Goal: Task Accomplishment & Management: Manage account settings

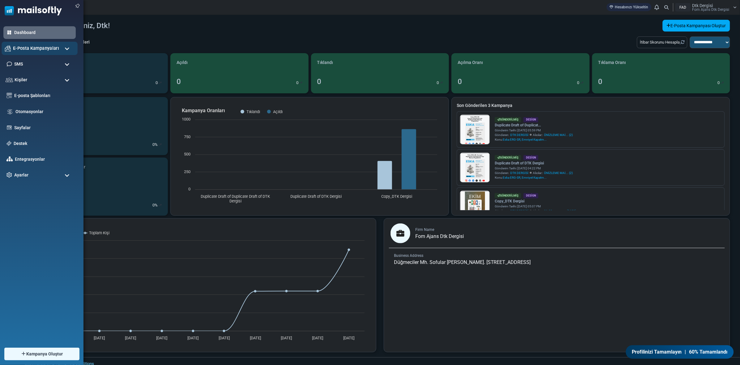
click at [22, 50] on span "E-Posta Kampanyaları" at bounding box center [36, 48] width 46 height 7
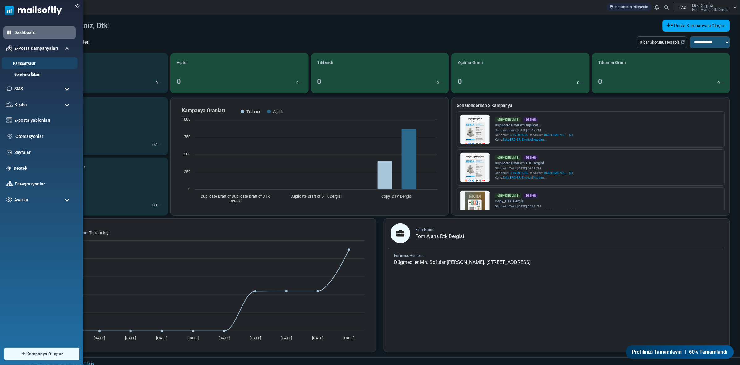
click at [23, 64] on link "Kampanyalar" at bounding box center [39, 64] width 74 height 6
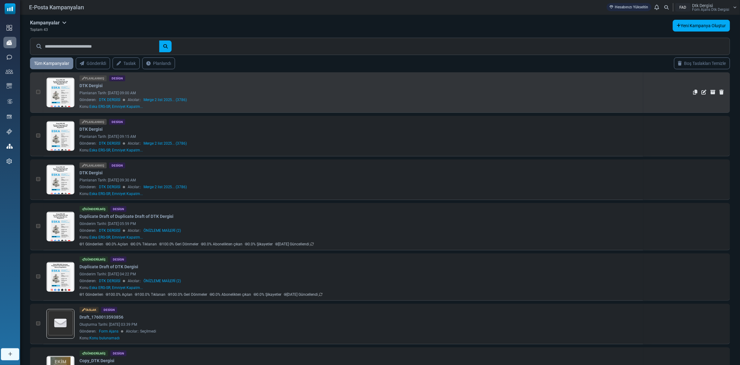
click at [69, 85] on link at bounding box center [61, 110] width 28 height 64
click at [148, 88] on div "Planlanmış Design DTK Dergisi Planlanan Tarih: October 11, 2025 at 09:00 AM Gön…" at bounding box center [359, 92] width 561 height 34
click at [661, 79] on td "İstatistikleri Gör Kopyala Düzenle Arşivden Çıkar Sil" at bounding box center [686, 92] width 87 height 40
click at [65, 91] on link at bounding box center [61, 110] width 28 height 64
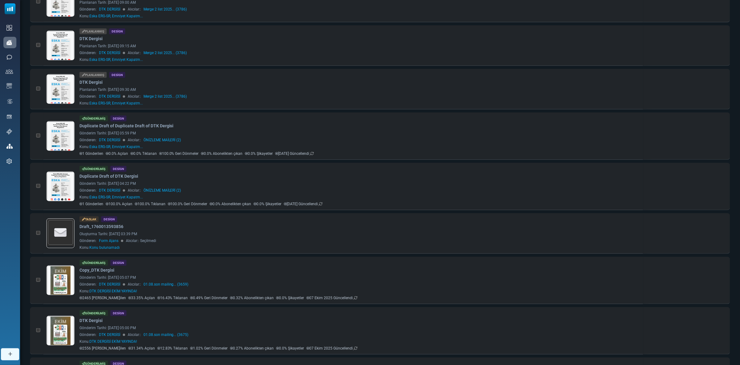
scroll to position [77, 0]
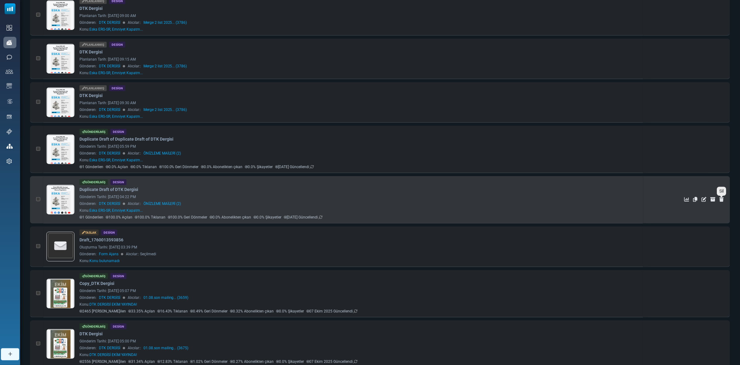
click at [721, 199] on icon "Sil" at bounding box center [721, 199] width 4 height 5
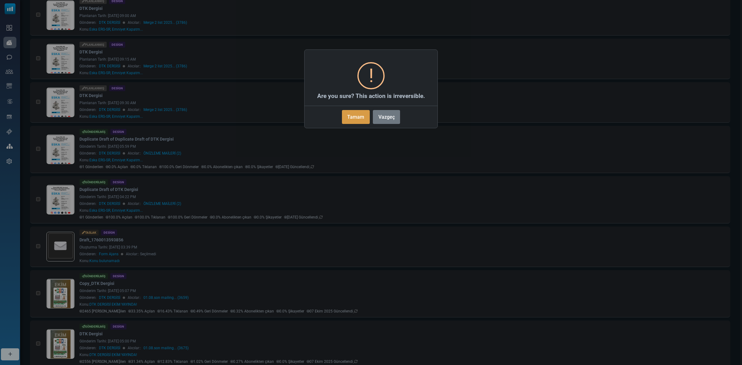
click at [362, 121] on button "Tamam" at bounding box center [356, 117] width 28 height 14
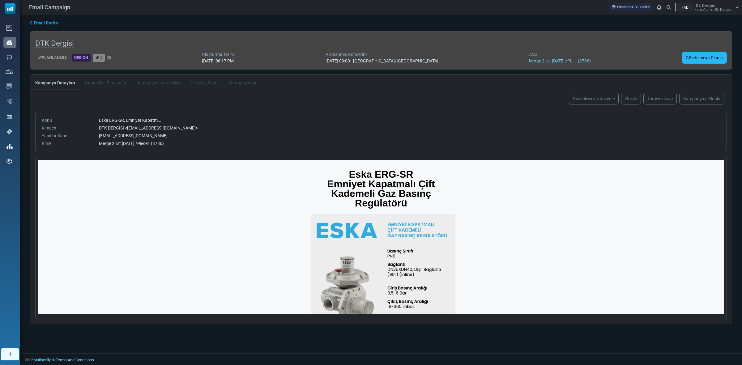
click at [698, 58] on link "Gönder veya Planla" at bounding box center [704, 58] width 45 height 12
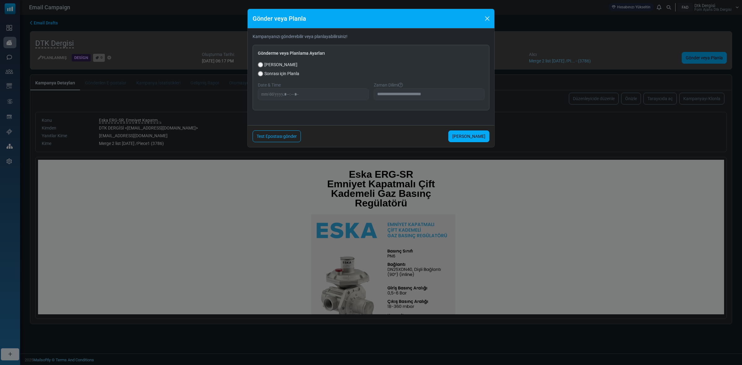
click at [274, 74] on span "Sonrası için Planla" at bounding box center [281, 73] width 35 height 6
click at [266, 92] on input "datetime-local" at bounding box center [313, 94] width 111 height 12
click at [299, 93] on input "datetime-local" at bounding box center [313, 94] width 111 height 12
click at [294, 93] on input "datetime-local" at bounding box center [313, 94] width 111 height 12
type input "**********"
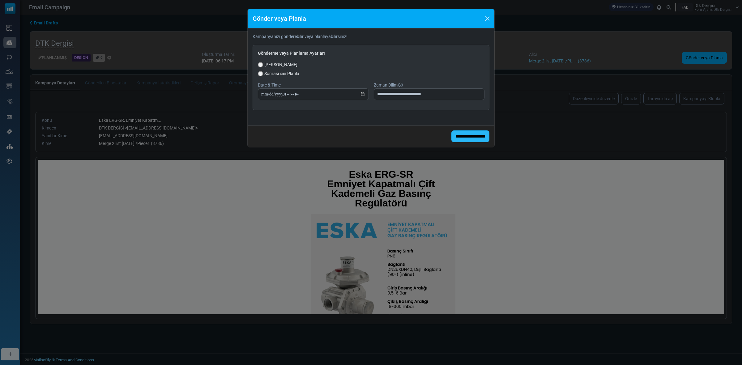
click at [461, 135] on input "**********" at bounding box center [470, 136] width 38 height 12
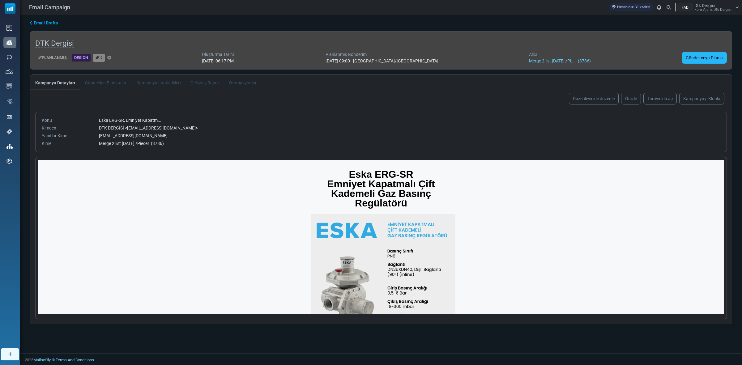
click at [694, 56] on link "Gönder veya Planla" at bounding box center [704, 58] width 45 height 12
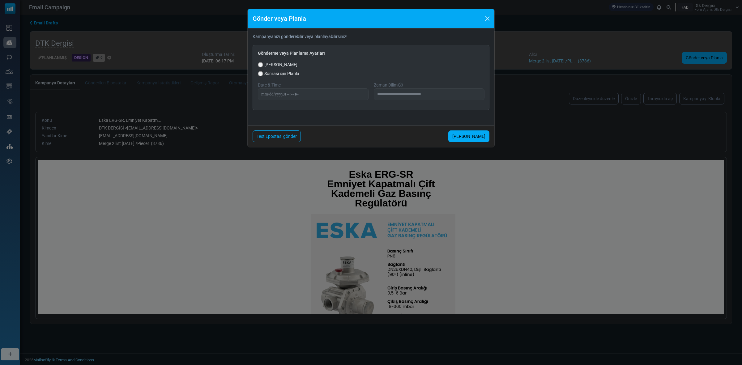
click at [409, 154] on div "**********" at bounding box center [371, 182] width 742 height 365
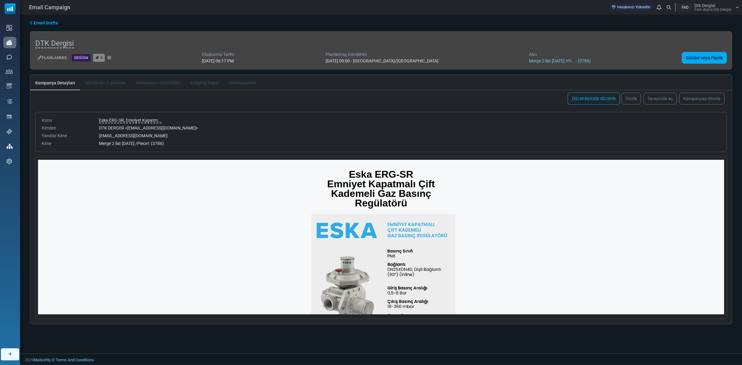
click at [581, 100] on link "Düzenleyicide düzenle" at bounding box center [594, 98] width 52 height 12
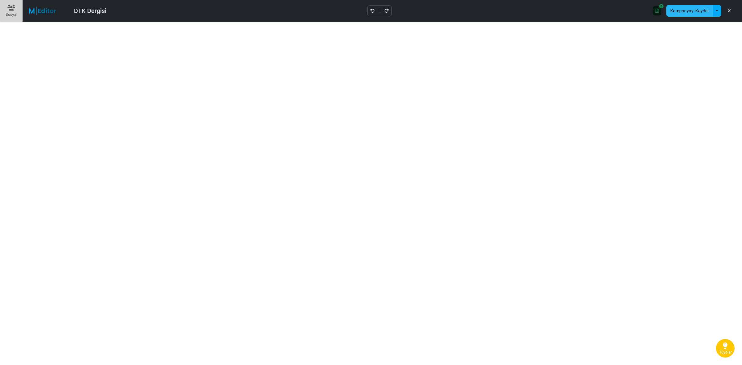
click at [687, 11] on button "Kampanyayı Kaydet" at bounding box center [689, 11] width 47 height 12
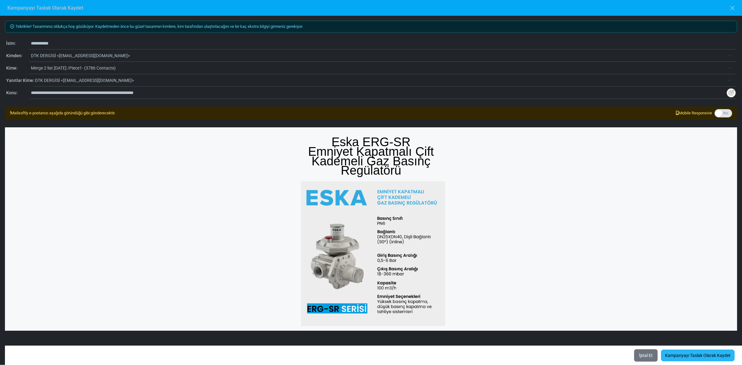
click at [692, 356] on link "Kampanyayı Taslak Olarak Kaydet" at bounding box center [698, 356] width 74 height 12
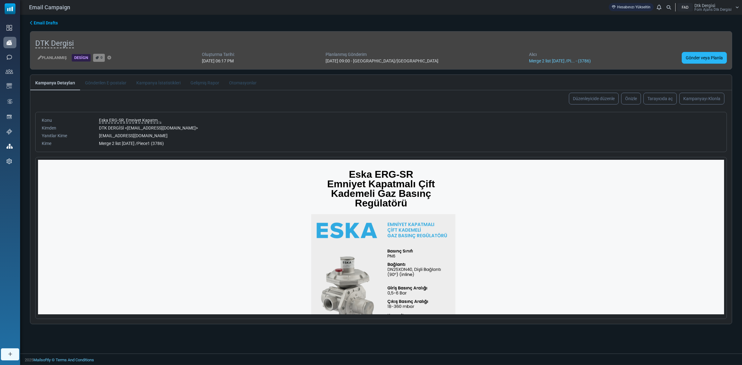
click at [710, 57] on link "Gönder veya Planla" at bounding box center [704, 58] width 45 height 12
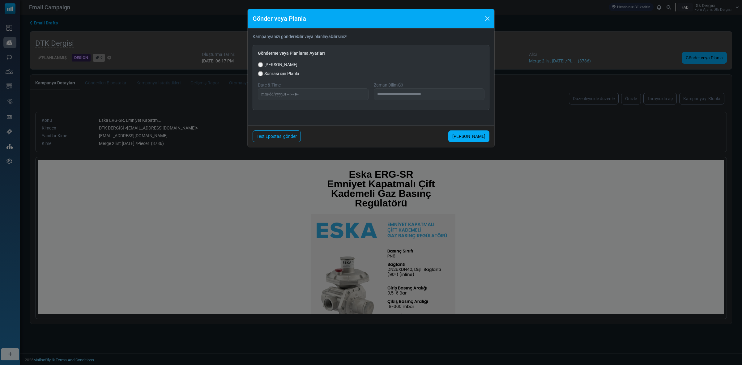
click at [277, 74] on span "Sonrası için Planla" at bounding box center [281, 73] width 35 height 6
click at [265, 94] on input "datetime-local" at bounding box center [313, 94] width 111 height 12
click at [265, 62] on span "Şimdi Gönder" at bounding box center [280, 65] width 33 height 6
click at [472, 136] on link "Şimdi Gönder" at bounding box center [468, 136] width 41 height 12
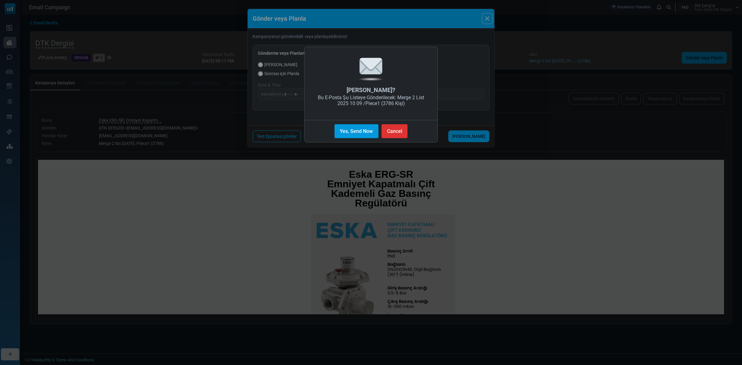
click at [357, 135] on button "Yes, Send Now" at bounding box center [356, 131] width 44 height 14
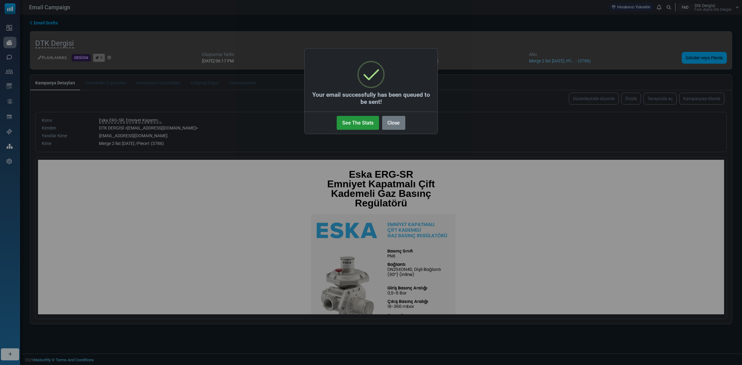
click at [356, 123] on button "See The Stats" at bounding box center [358, 123] width 42 height 14
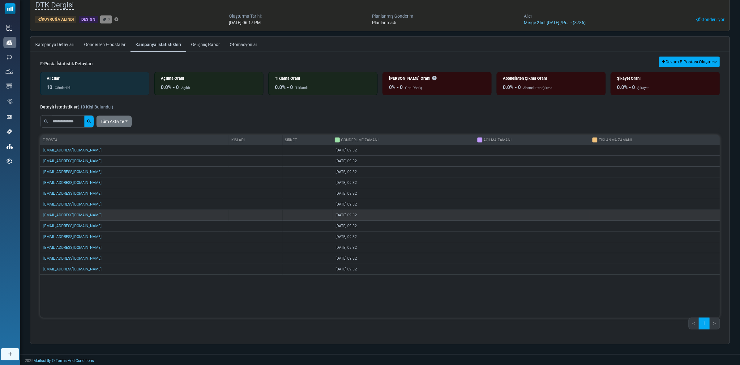
scroll to position [39, 0]
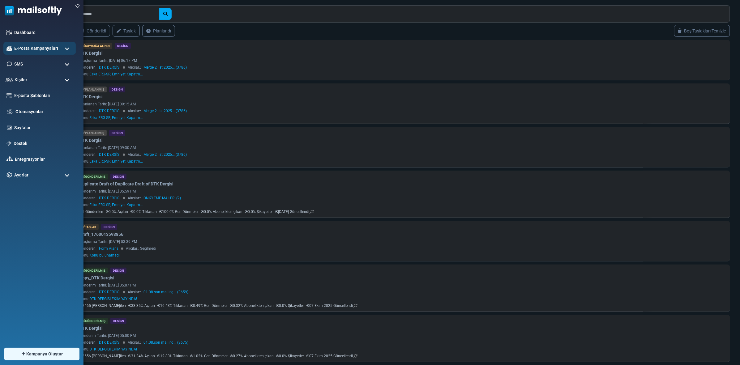
scroll to position [39, 0]
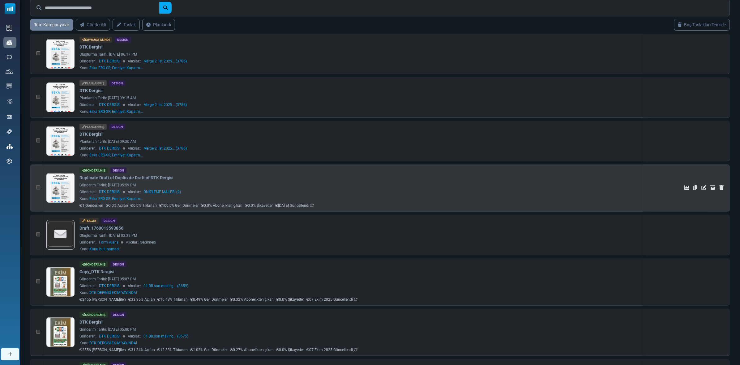
click at [60, 182] on link at bounding box center [61, 205] width 28 height 64
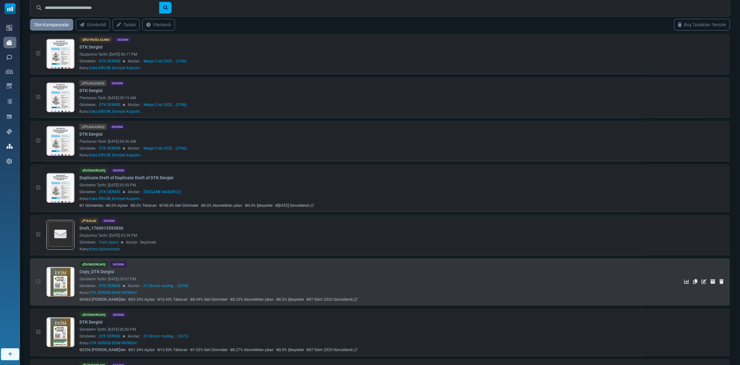
scroll to position [0, 0]
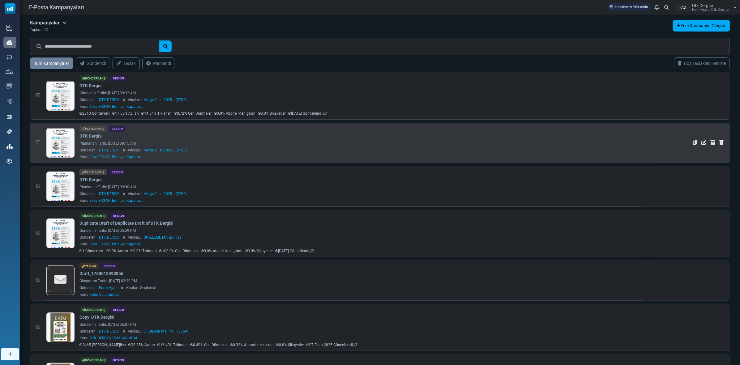
click at [54, 131] on link at bounding box center [61, 160] width 28 height 64
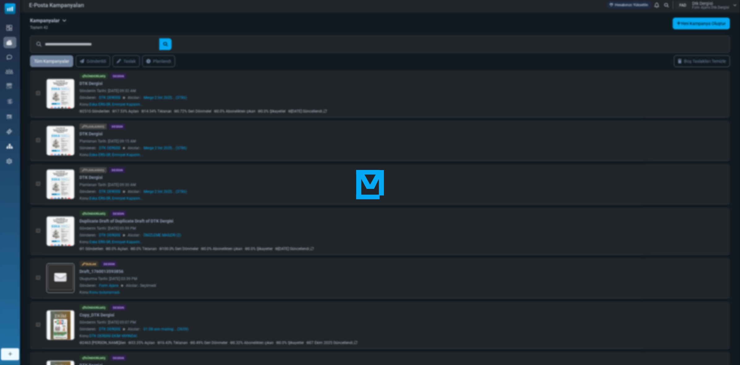
scroll to position [39, 0]
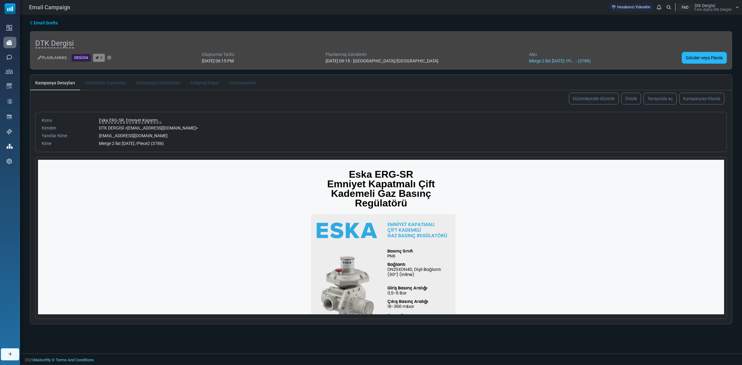
click at [707, 55] on link "Gönder veya Planla" at bounding box center [704, 58] width 45 height 12
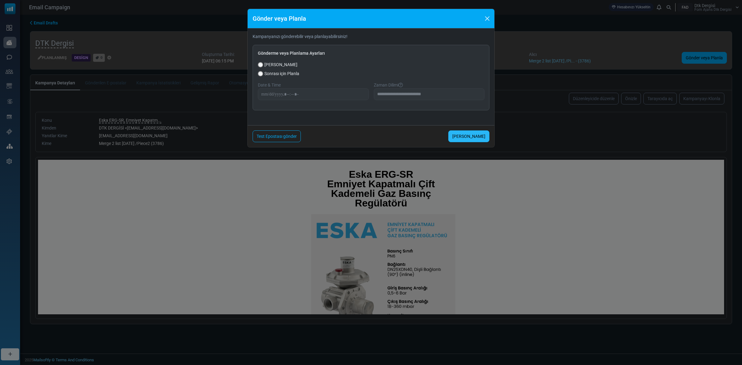
click at [475, 138] on link "Şimdi Gönder" at bounding box center [468, 136] width 41 height 12
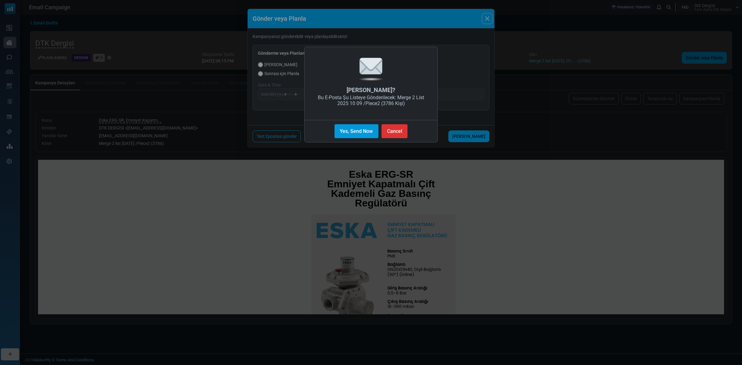
click at [349, 133] on button "Yes, Send Now" at bounding box center [356, 131] width 44 height 14
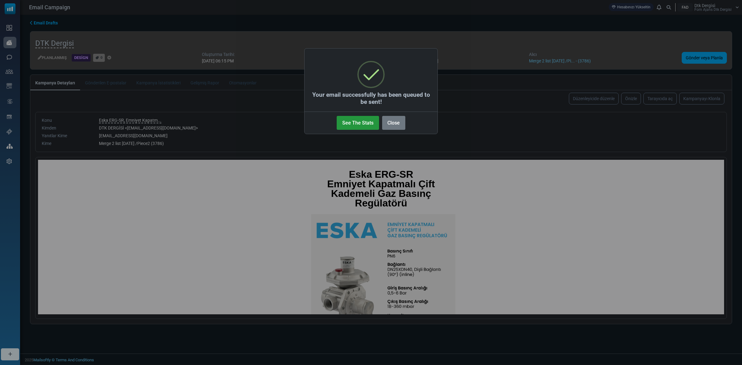
click at [361, 126] on button "See The Stats" at bounding box center [358, 123] width 42 height 14
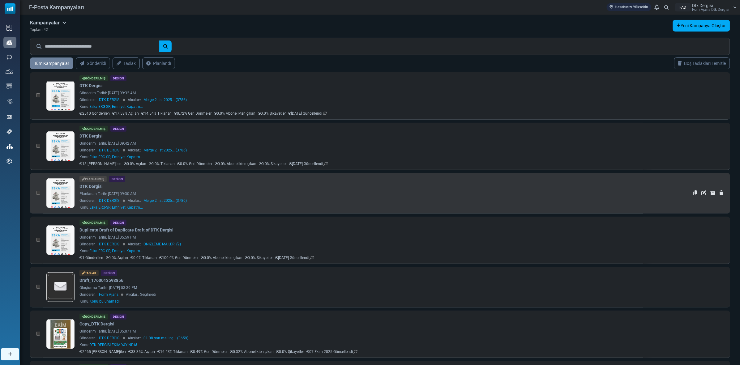
click at [60, 189] on link at bounding box center [61, 211] width 28 height 64
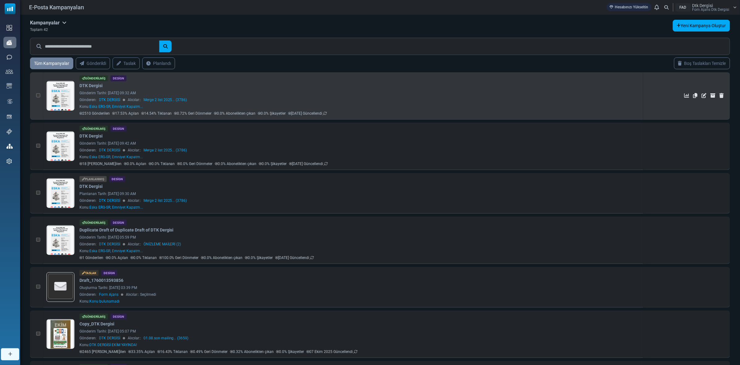
click at [384, 2] on div "E-Posta Kampanyaları Hesabınızı Yükseltin Bildirimler FAD Dtk Dergi̇si̇ Fom Aja…" at bounding box center [380, 7] width 720 height 15
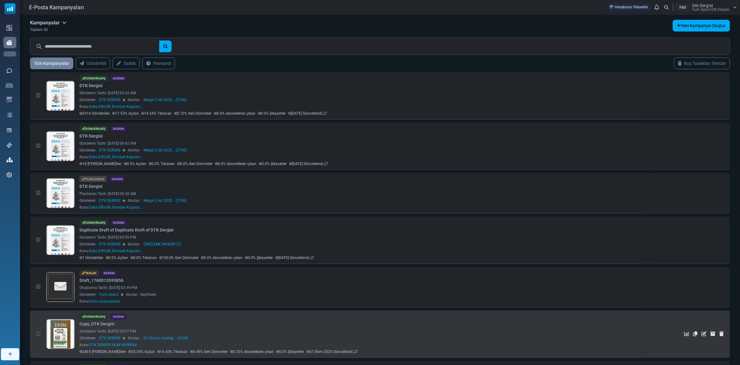
click at [387, 335] on div "Gönderilmiş Design Copy_DTK Dergisi Gönderim Tarihi: October 06, 2025 at 05:07 …" at bounding box center [359, 334] width 561 height 41
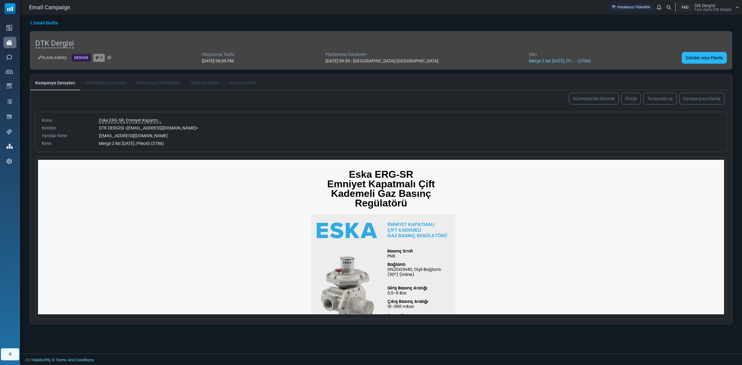
click at [693, 53] on link "Gönder veya Planla" at bounding box center [704, 58] width 45 height 12
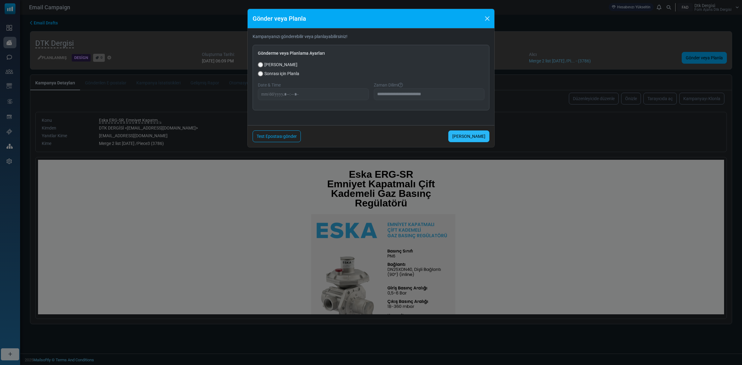
click at [478, 134] on link "Şimdi Gönder" at bounding box center [468, 136] width 41 height 12
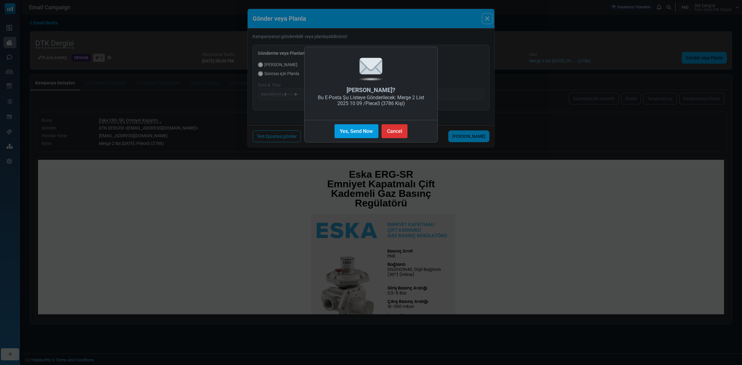
click at [344, 132] on button "Yes, Send Now" at bounding box center [356, 131] width 44 height 14
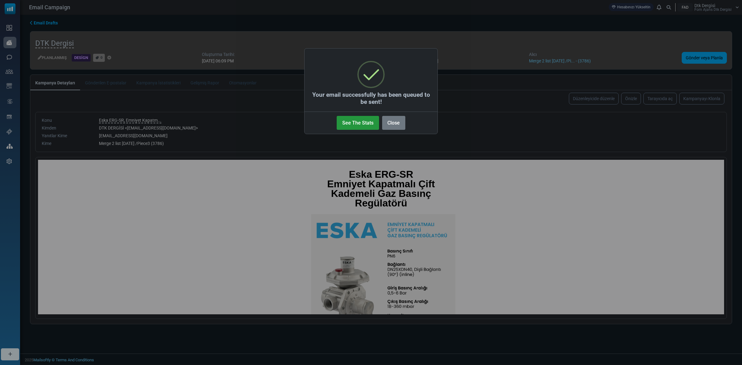
click at [346, 128] on button "See The Stats" at bounding box center [358, 123] width 42 height 14
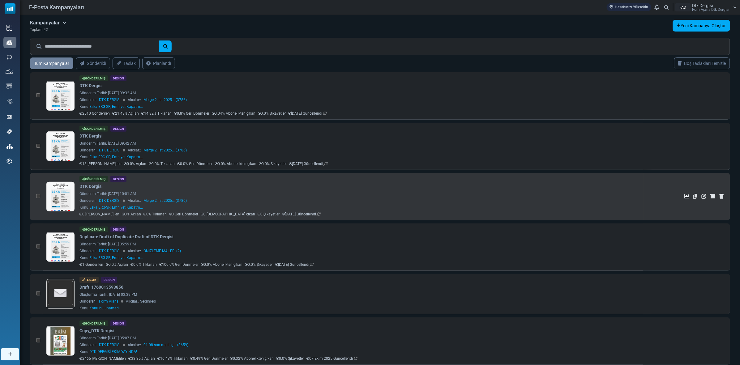
click at [64, 208] on link at bounding box center [61, 214] width 28 height 64
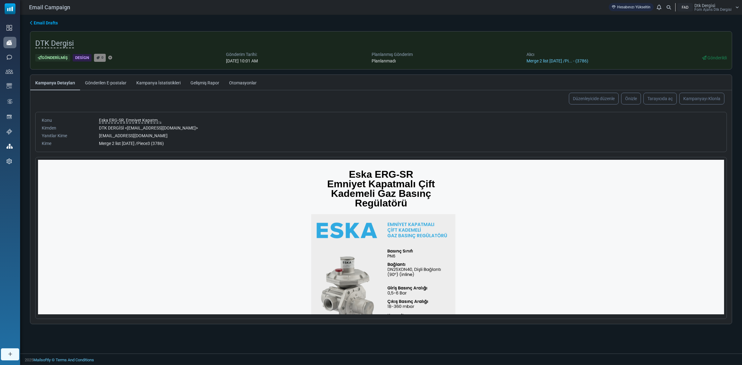
drag, startPoint x: 188, startPoint y: 57, endPoint x: 144, endPoint y: 61, distance: 43.5
click at [188, 57] on div "Gönderilmiş Design 0 Gönderim Tarihi: [DATE] 10:01 AM Planlanmış Gönderim Planl…" at bounding box center [380, 57] width 691 height 13
click at [202, 84] on link "Gelişmiş Rapor" at bounding box center [204, 82] width 39 height 15
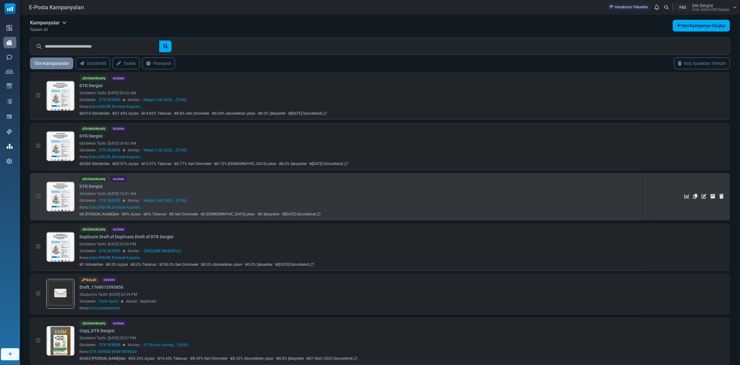
click at [65, 190] on link at bounding box center [61, 214] width 28 height 64
click at [60, 193] on link at bounding box center [61, 214] width 28 height 64
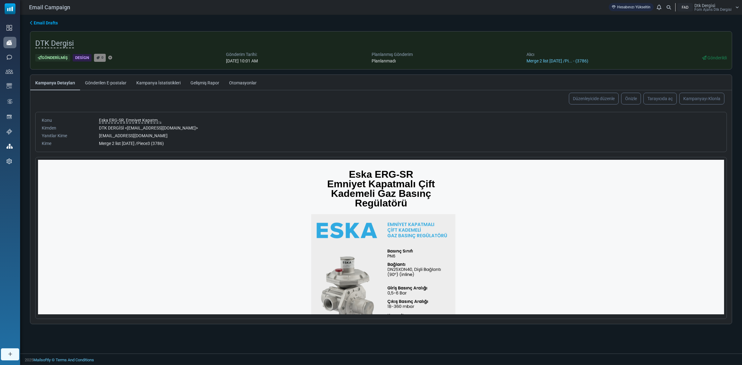
click at [104, 84] on link "Gönderilen E-postalar" at bounding box center [105, 82] width 51 height 15
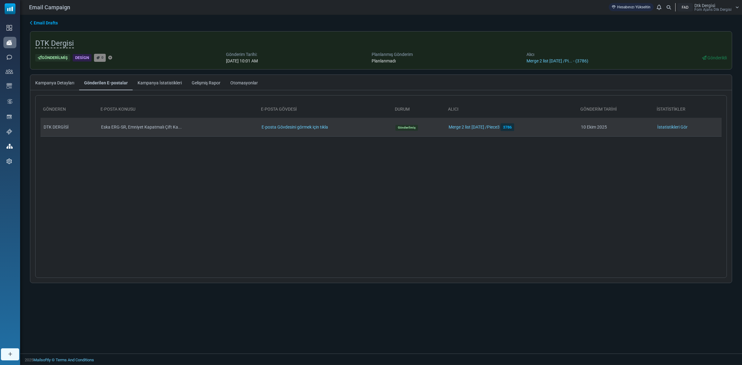
click at [687, 130] on link "İstatistikleri Gör" at bounding box center [672, 127] width 30 height 5
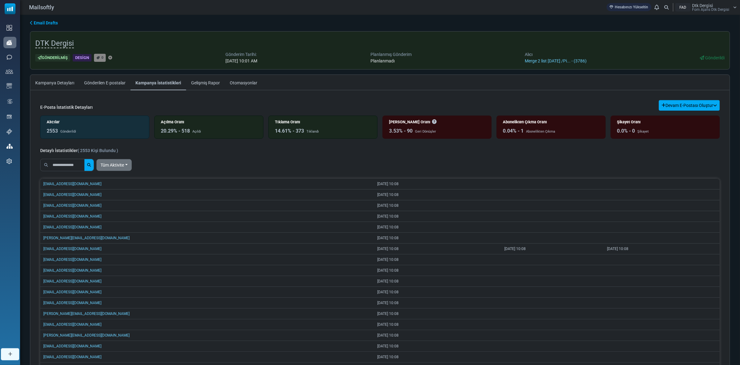
scroll to position [235, 0]
